Goal: Register for event/course

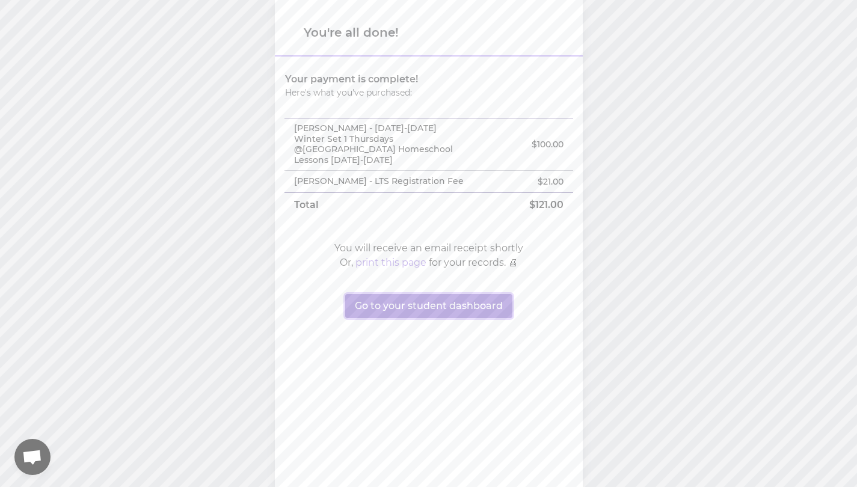
click at [435, 301] on button "Go to your student dashboard" at bounding box center [428, 306] width 167 height 24
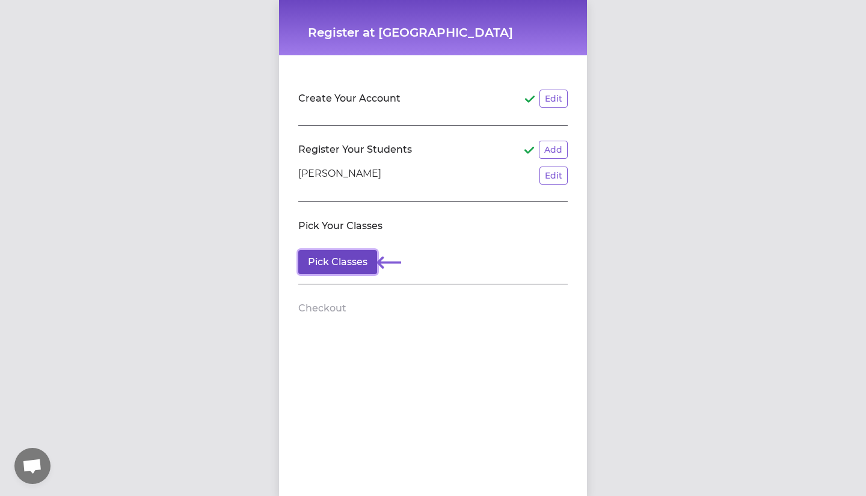
click at [313, 260] on button "Pick Classes" at bounding box center [337, 262] width 79 height 24
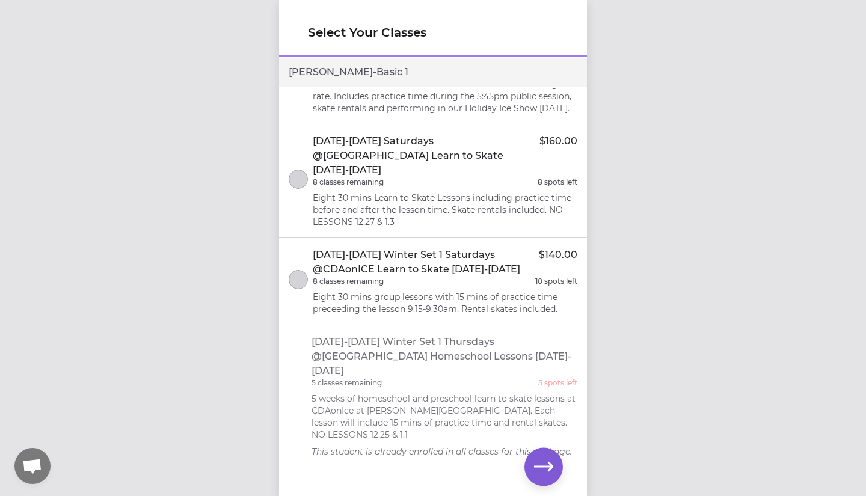
scroll to position [477, 0]
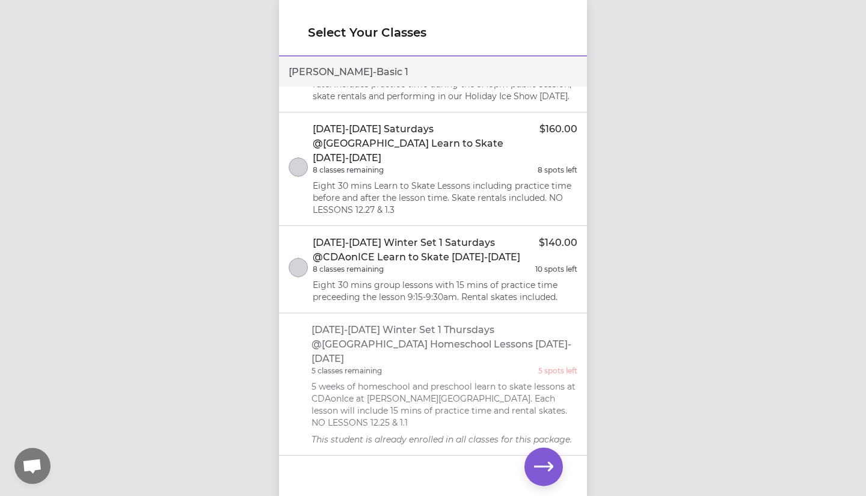
click at [360, 381] on p "5 weeks of homeschool and preschool learn to skate lessons at CDAonIce at McEue…" at bounding box center [445, 405] width 266 height 48
click at [369, 381] on p "5 weeks of homeschool and preschool learn to skate lessons at CDAonIce at McEue…" at bounding box center [445, 405] width 266 height 48
click at [262, 340] on div "Select Your Classes Mina - Basic 1 2025 Fall Set 1 Tuesdays @FRONTIER ARENA-LEA…" at bounding box center [433, 248] width 866 height 496
click at [289, 382] on li "2025-2026 Winter Set 1 Thursdays @CDAonICE Homeschool Lessons Dec 4-Jan 15, 202…" at bounding box center [433, 384] width 308 height 143
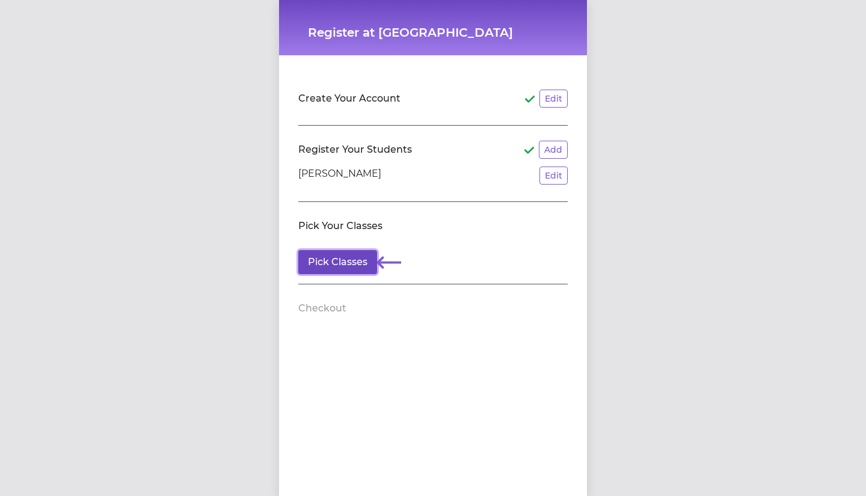
click at [304, 272] on button "Pick Classes" at bounding box center [337, 262] width 79 height 24
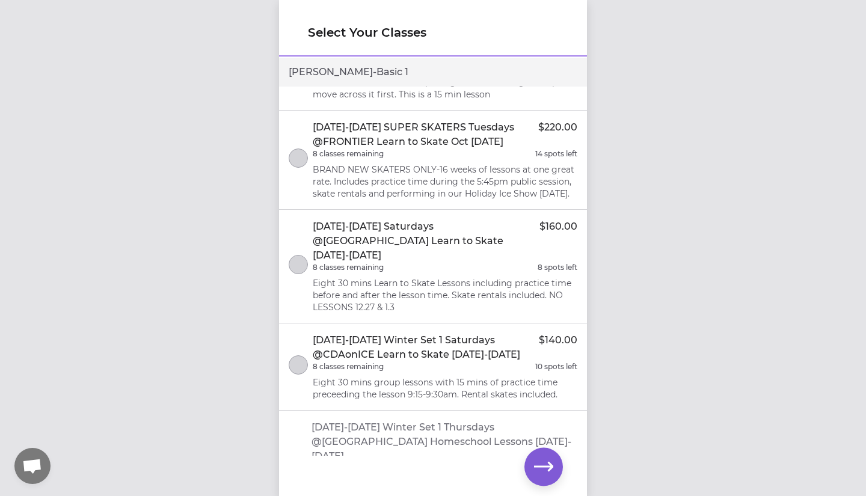
scroll to position [384, 0]
